Goal: Entertainment & Leisure: Consume media (video, audio)

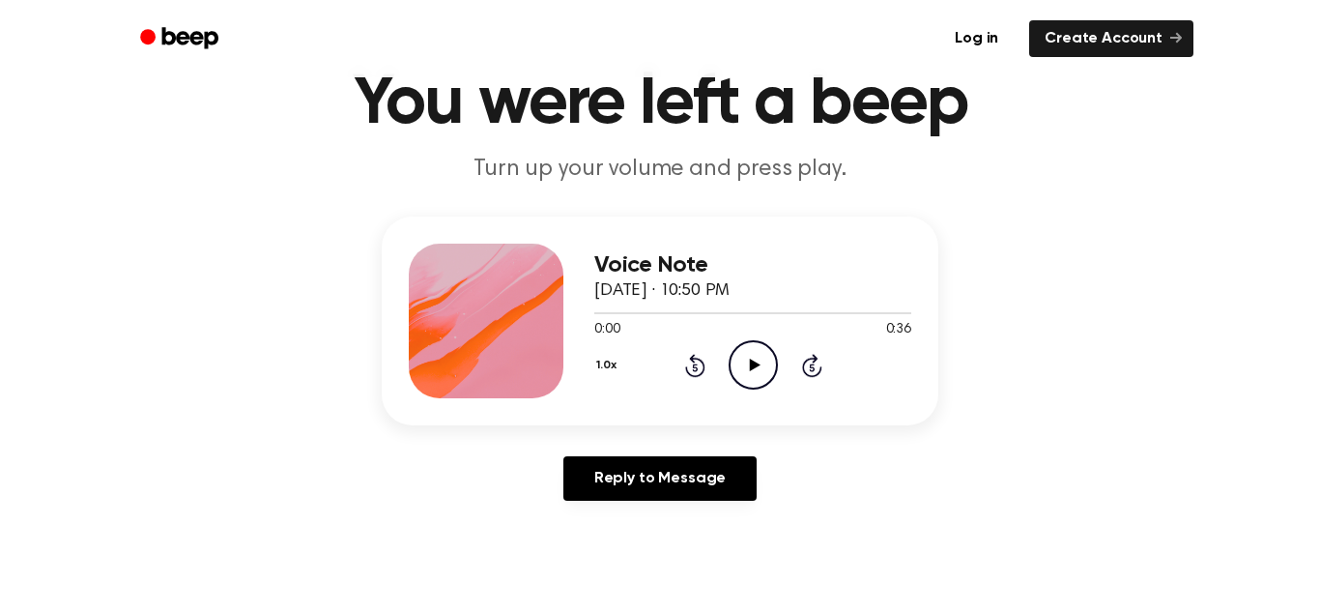
scroll to position [178, 0]
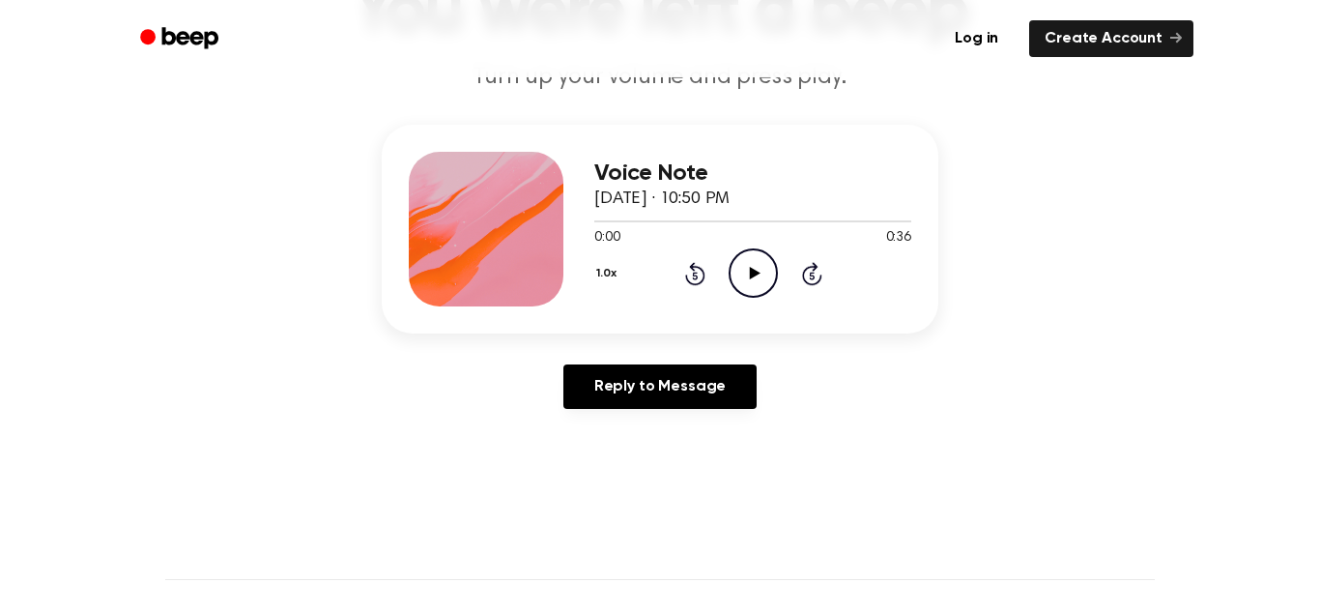
click at [758, 274] on icon at bounding box center [754, 273] width 11 height 13
click at [696, 273] on icon at bounding box center [694, 276] width 5 height 8
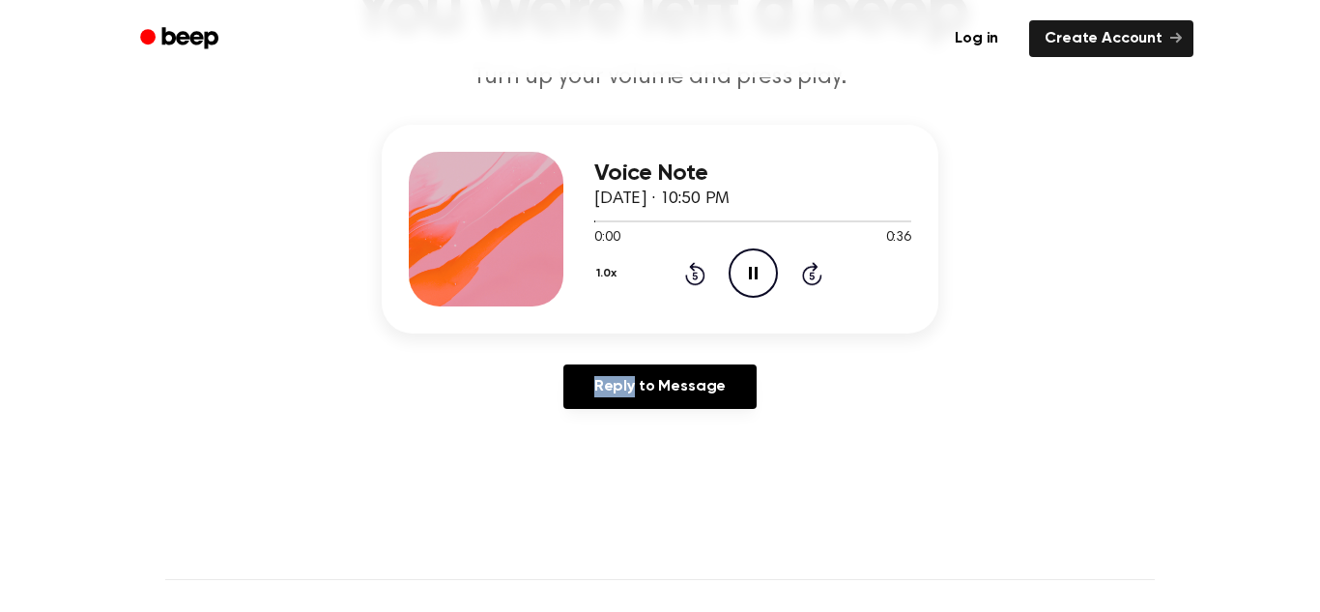
click at [696, 273] on icon at bounding box center [694, 276] width 5 height 8
click at [696, 274] on icon "Rewind 5 seconds" at bounding box center [694, 273] width 21 height 25
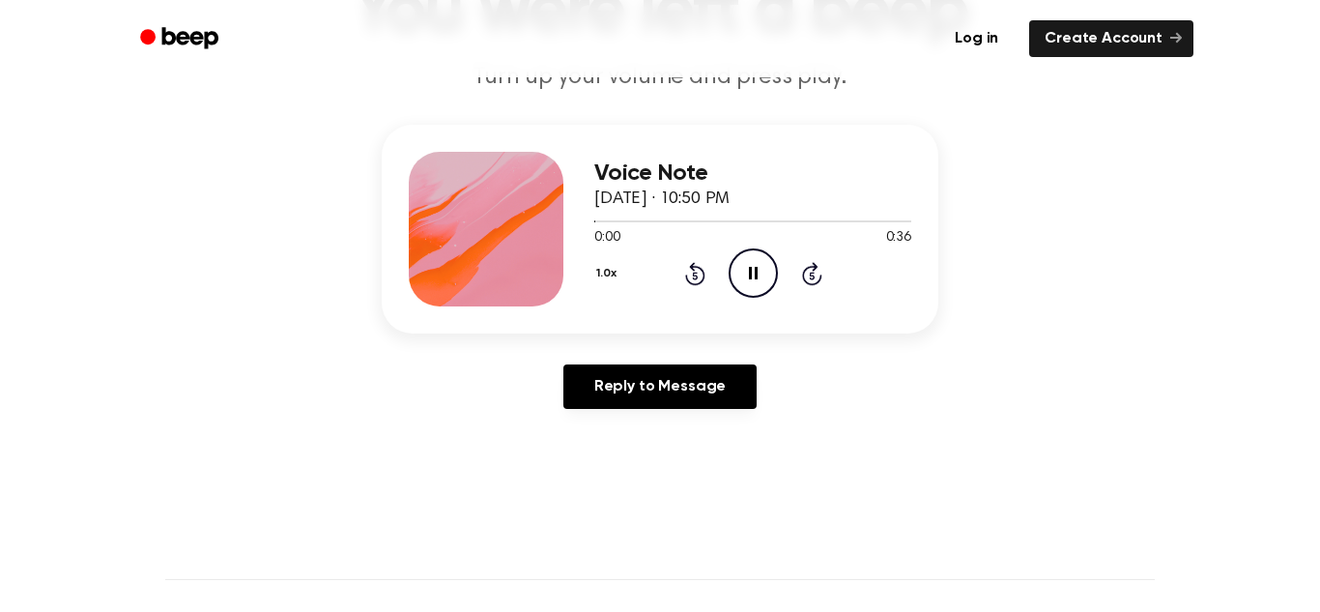
click at [696, 274] on icon "Rewind 5 seconds" at bounding box center [694, 273] width 21 height 25
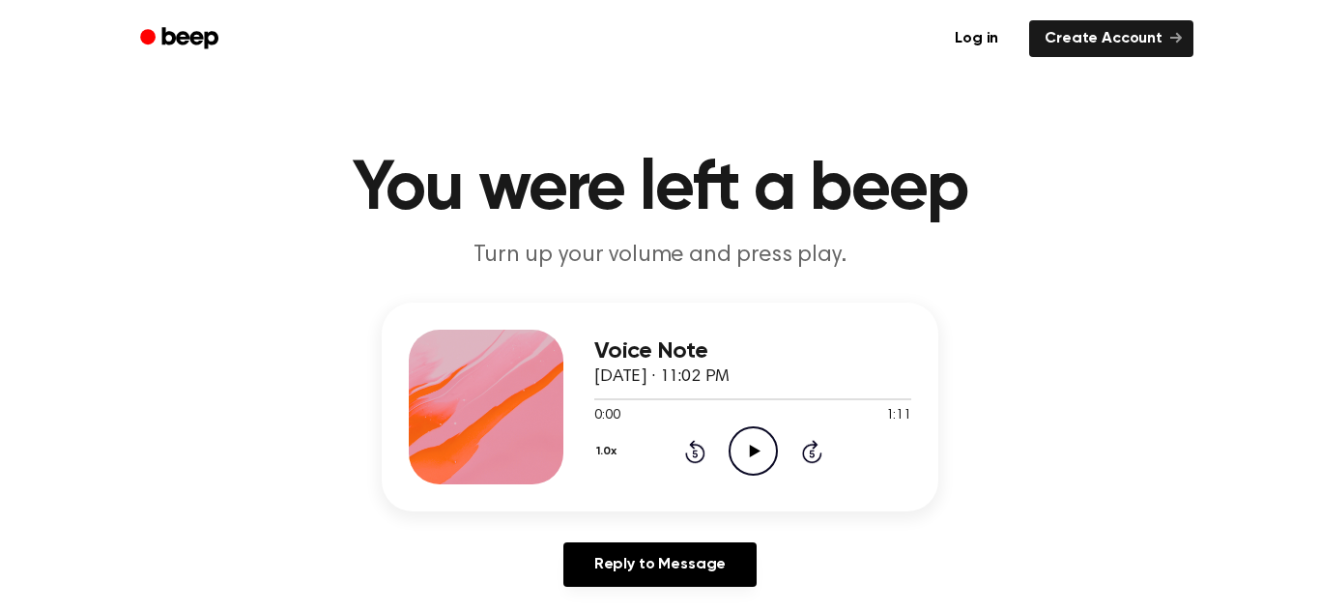
click at [751, 459] on icon "Play Audio" at bounding box center [753, 450] width 49 height 49
click at [748, 438] on icon "Pause Audio" at bounding box center [753, 450] width 49 height 49
click at [729, 446] on icon "Play Audio" at bounding box center [753, 450] width 49 height 49
click at [750, 455] on icon at bounding box center [753, 451] width 9 height 13
drag, startPoint x: 746, startPoint y: 442, endPoint x: 724, endPoint y: 405, distance: 42.9
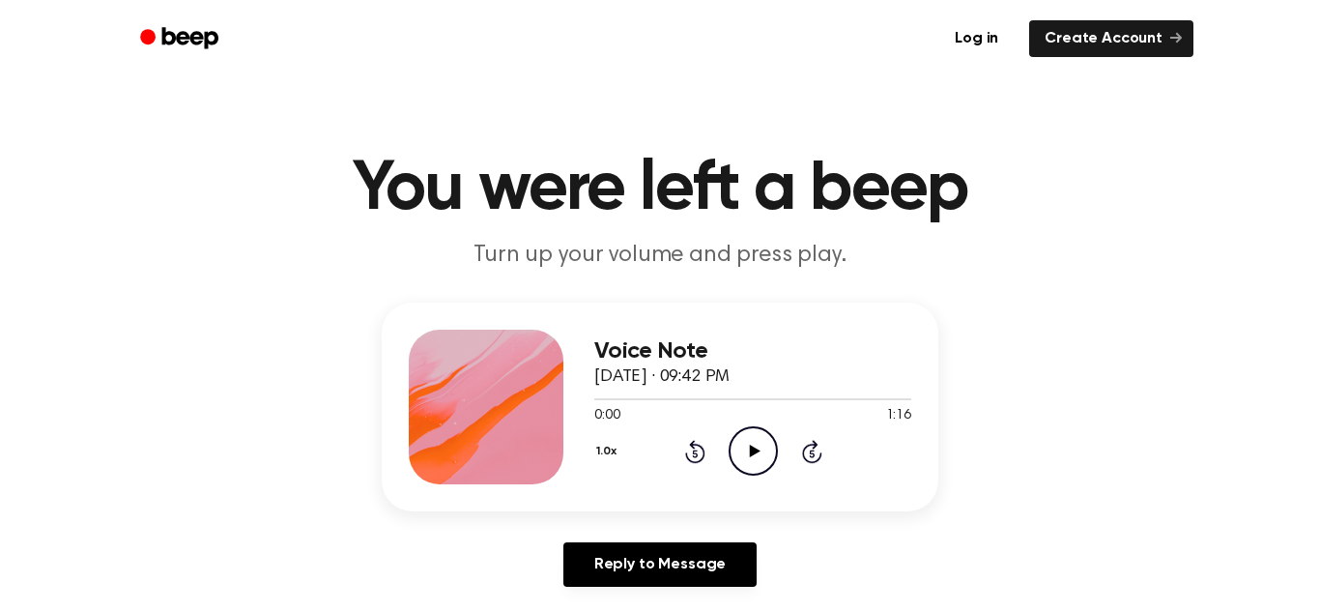
click at [724, 405] on div "Voice Note August 28, 2023 · 09:42 PM 0:00 1:16 Your browser does not support t…" at bounding box center [753, 407] width 317 height 155
click at [769, 456] on icon "Play Audio" at bounding box center [753, 450] width 49 height 49
click at [743, 456] on icon "Play Audio" at bounding box center [753, 450] width 49 height 49
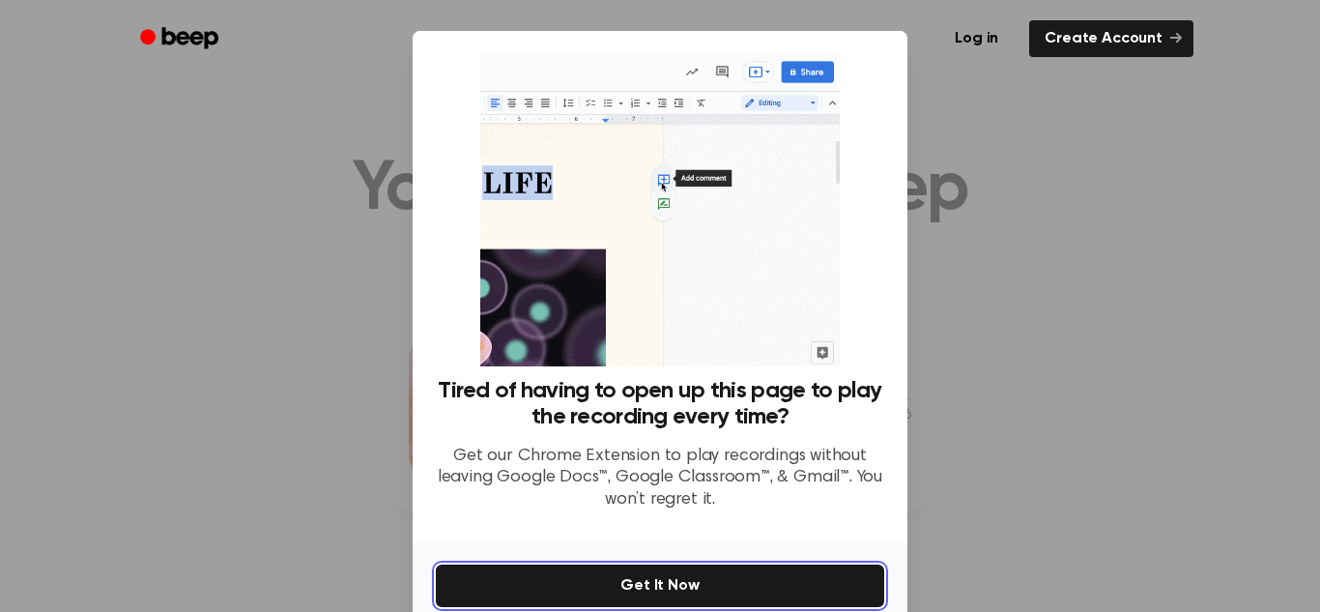
click at [654, 587] on button "Get It Now" at bounding box center [660, 586] width 449 height 43
